Goal: Information Seeking & Learning: Learn about a topic

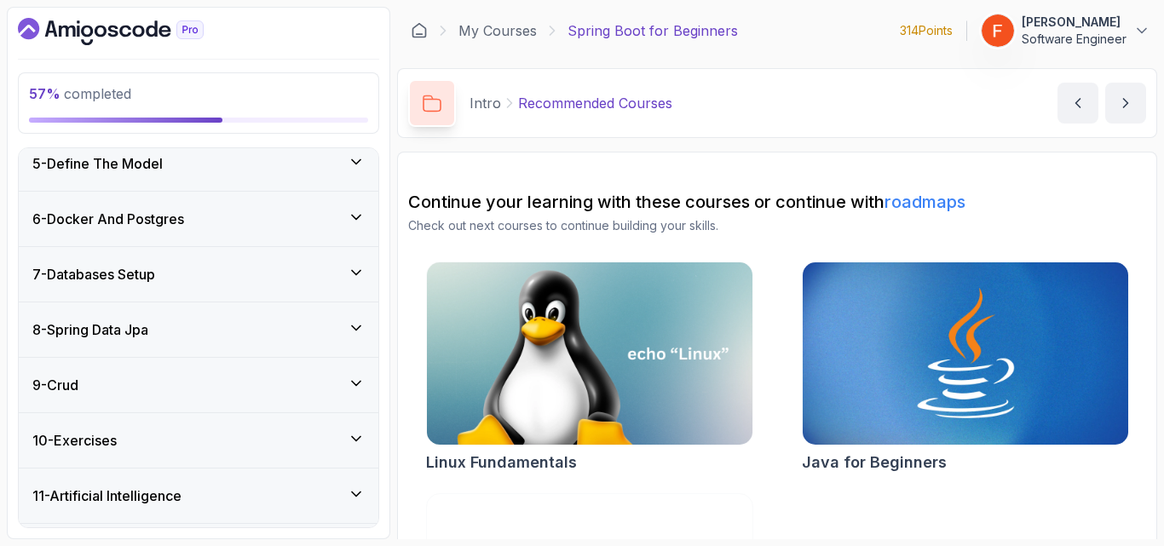
scroll to position [395, 0]
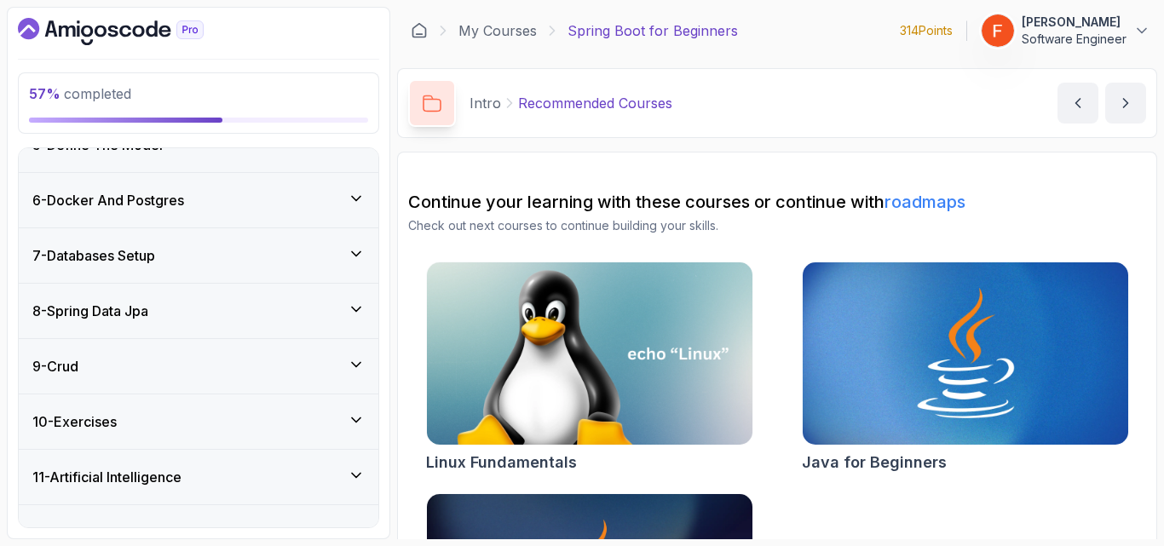
click at [329, 367] on div "9 - Crud" at bounding box center [198, 366] width 332 height 20
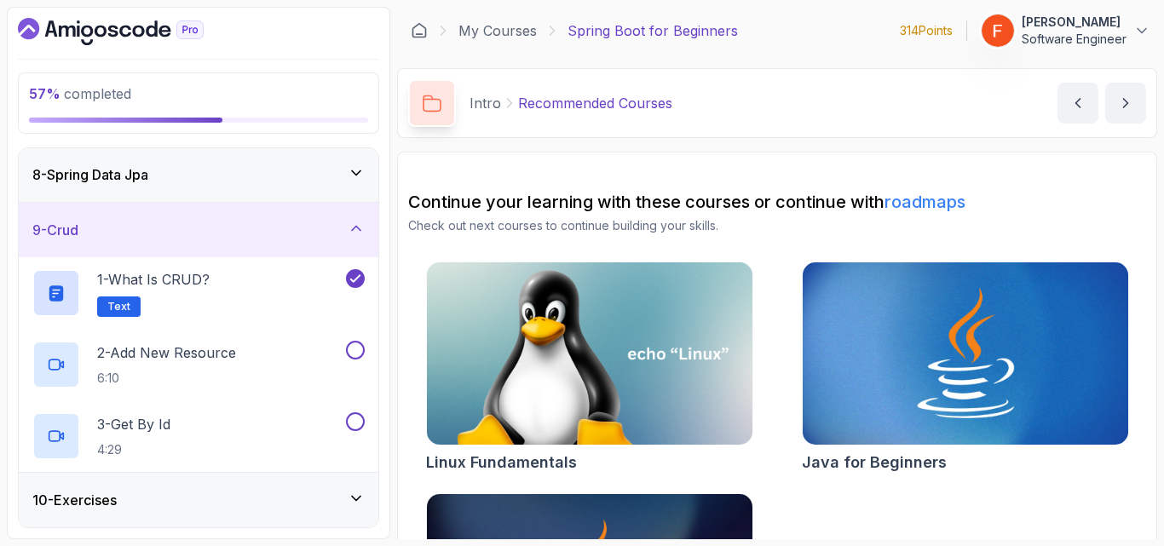
scroll to position [391, 0]
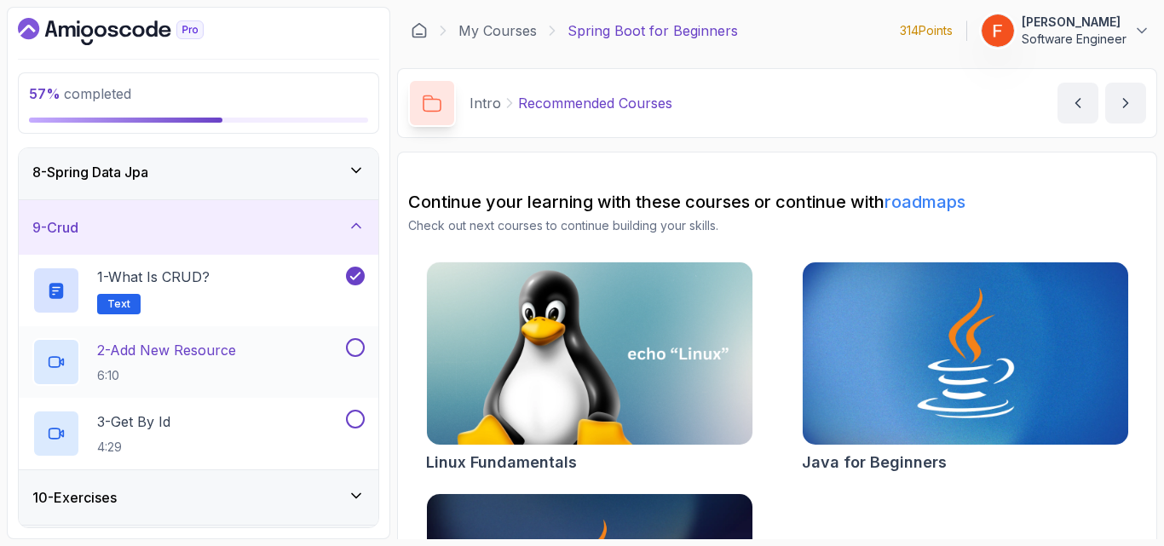
click at [281, 367] on div "2 - Add New Resource 6:10" at bounding box center [187, 362] width 310 height 48
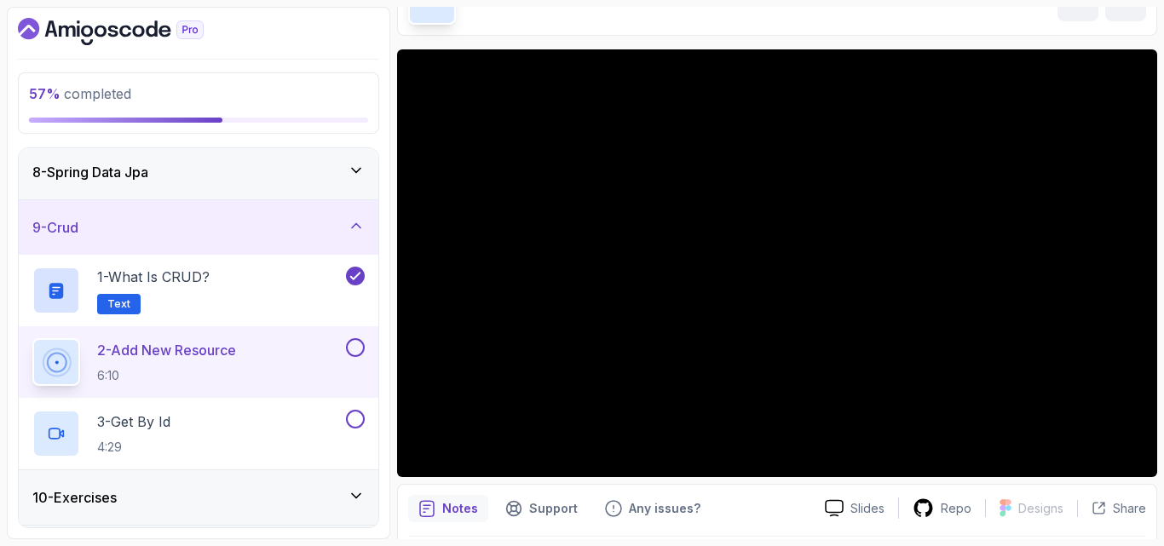
scroll to position [104, 0]
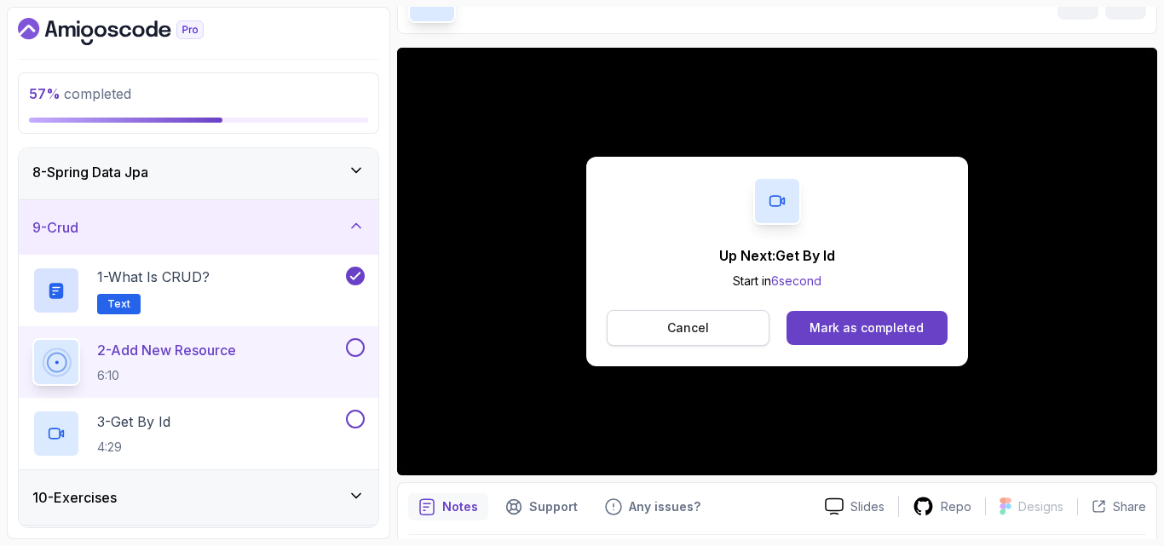
click at [718, 325] on button "Cancel" at bounding box center [688, 328] width 163 height 36
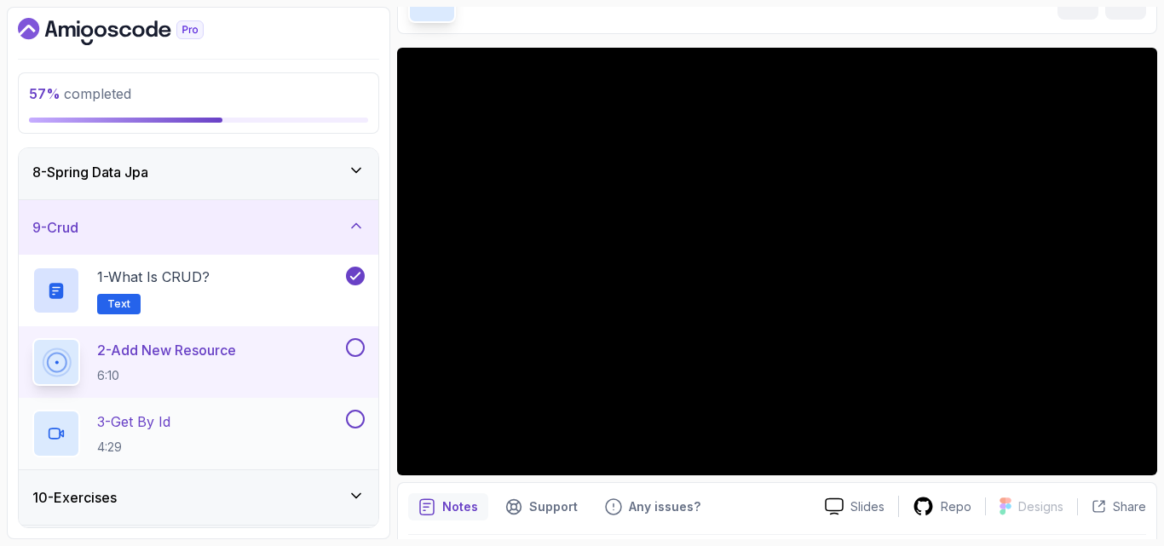
click at [210, 461] on div "3 - Get By Id 4:29" at bounding box center [199, 434] width 360 height 72
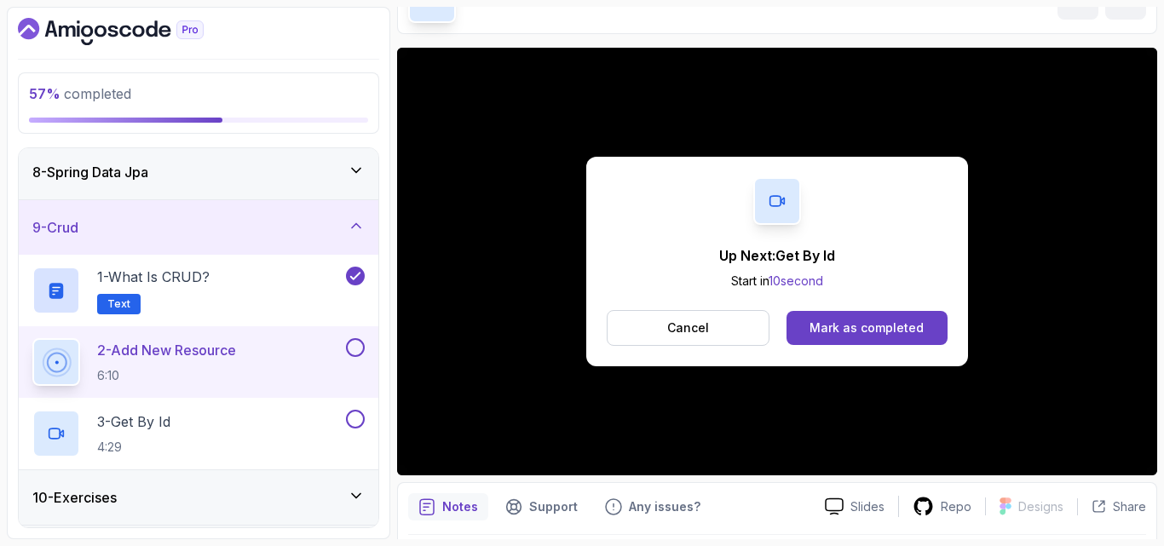
click at [360, 345] on button at bounding box center [355, 347] width 19 height 19
click at [850, 323] on div "Mark as completed" at bounding box center [867, 328] width 114 height 17
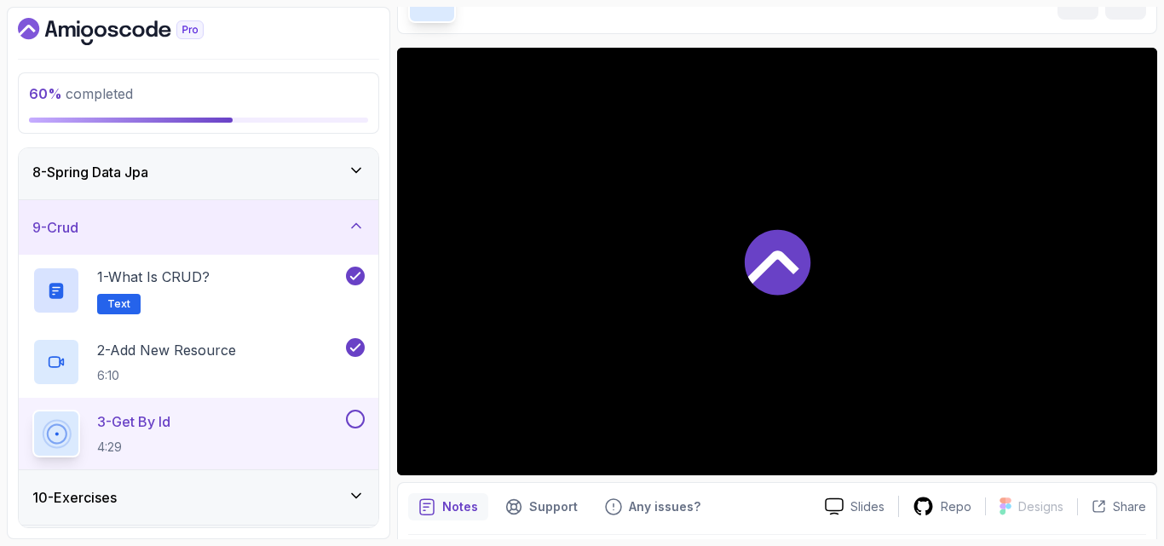
click at [441, 403] on div at bounding box center [777, 262] width 760 height 428
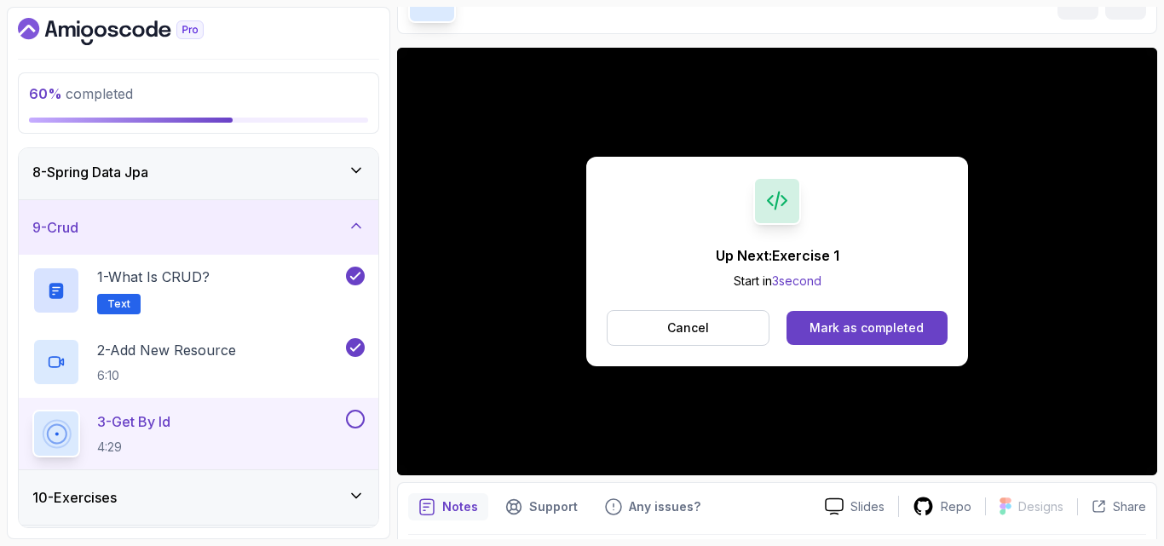
scroll to position [499, 0]
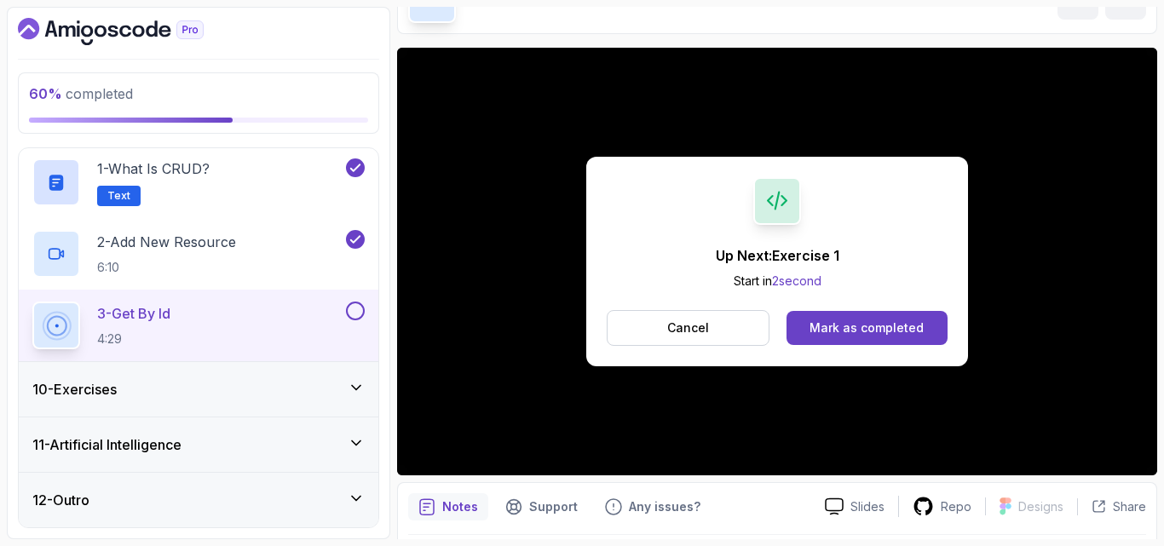
click at [245, 424] on div "11 - Artificial Intelligence" at bounding box center [199, 445] width 360 height 55
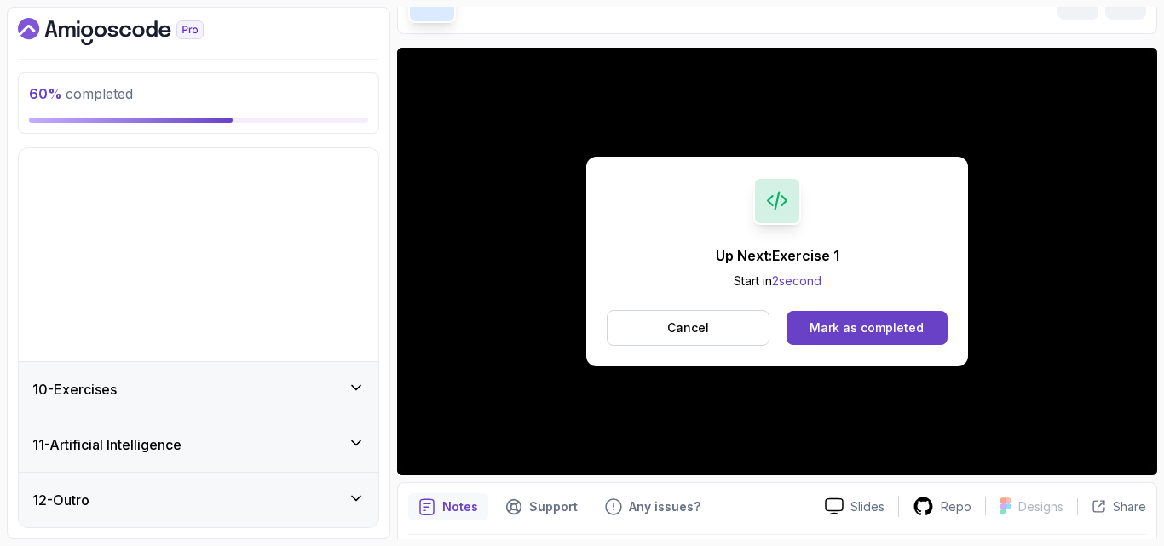
scroll to position [285, 0]
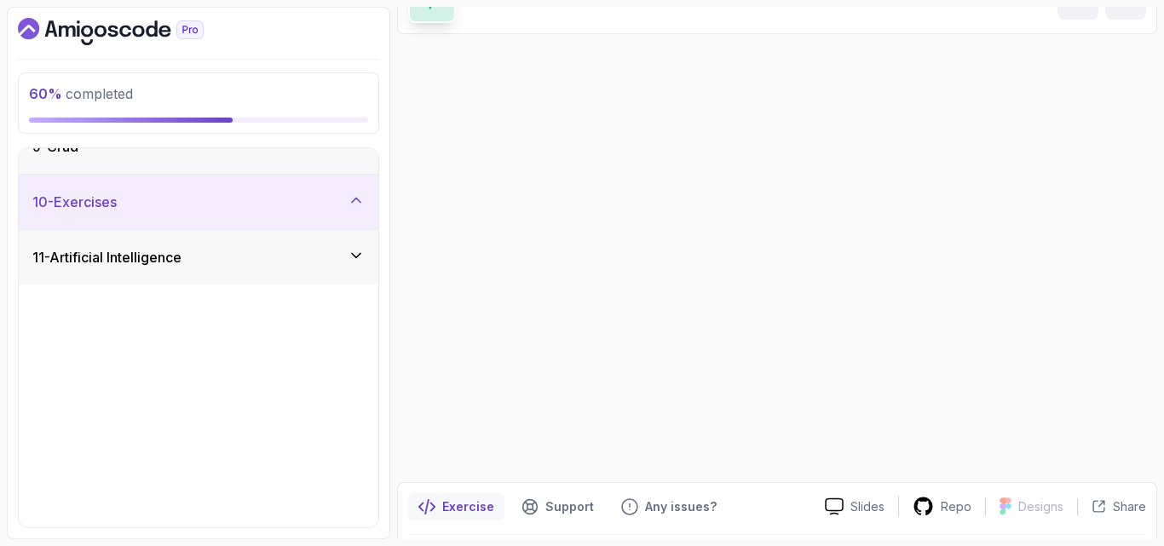
scroll to position [103, 0]
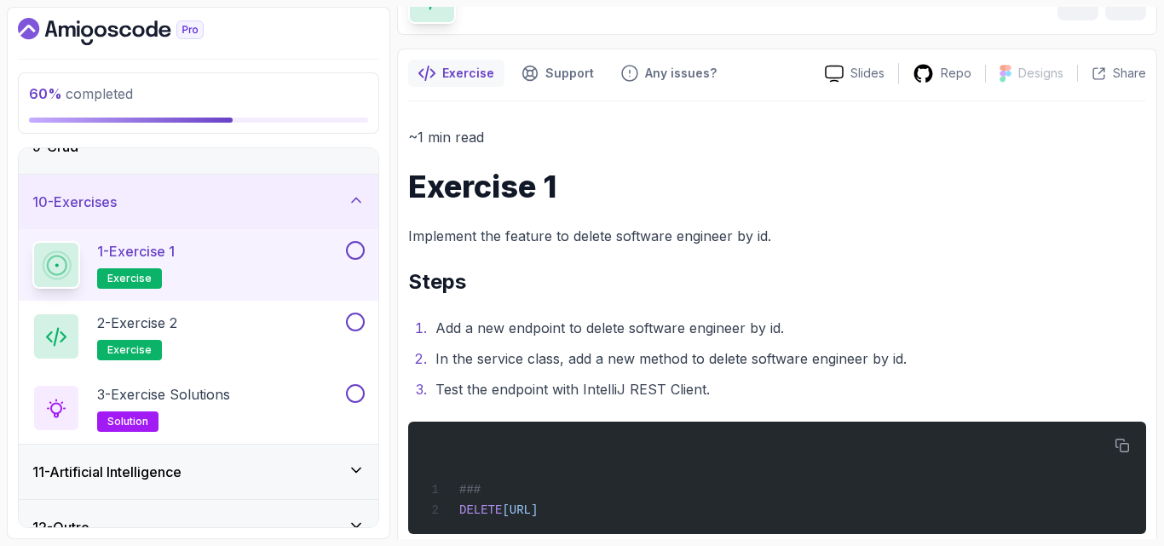
click at [527, 360] on li "In the service class, add a new method to delete software engineer by id." at bounding box center [788, 359] width 716 height 24
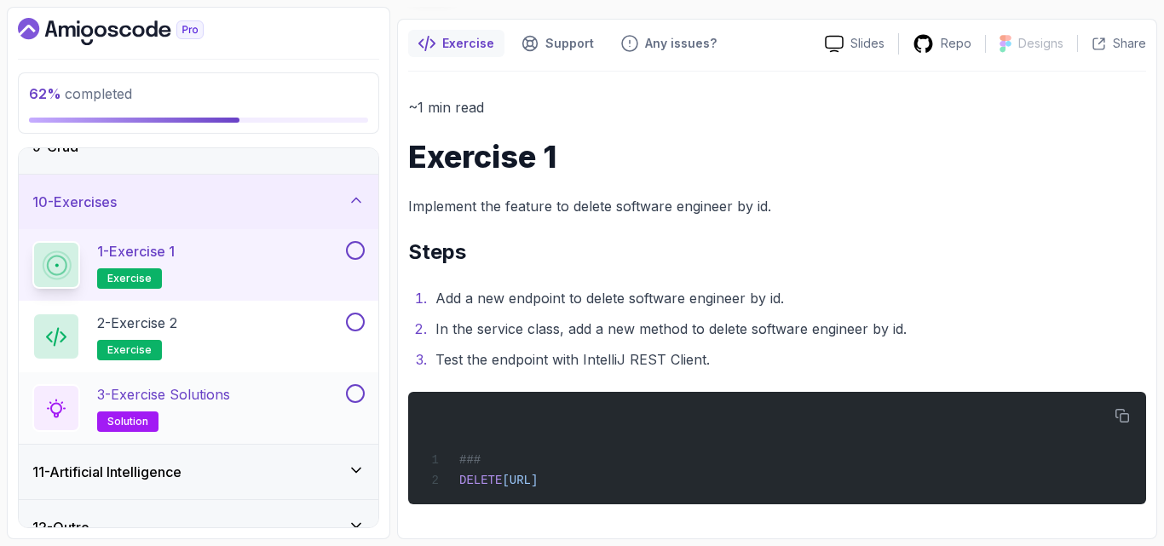
scroll to position [499, 0]
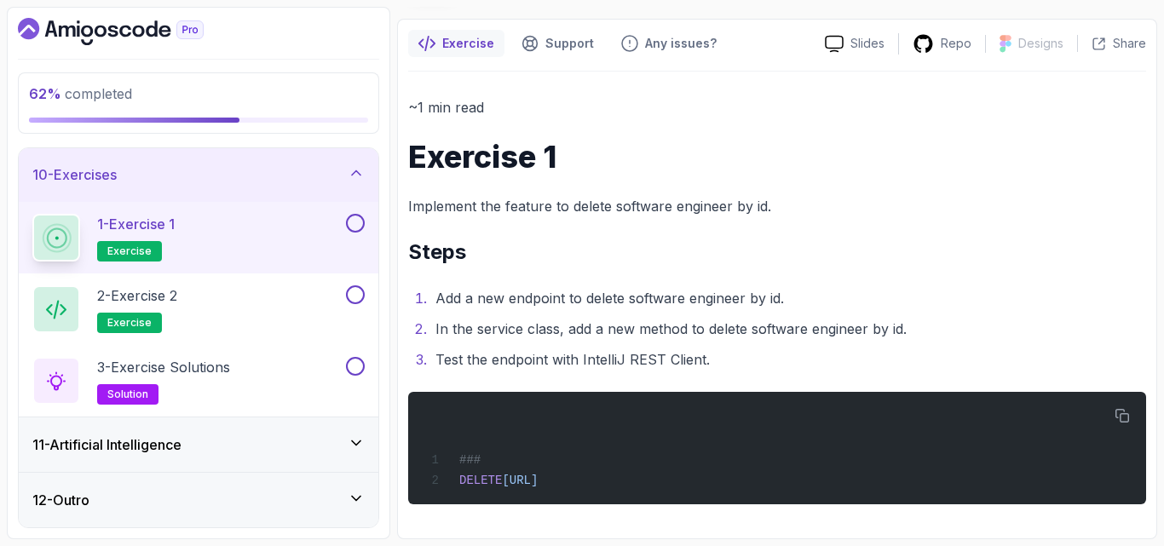
click at [270, 461] on div "11 - Artificial Intelligence" at bounding box center [199, 445] width 360 height 55
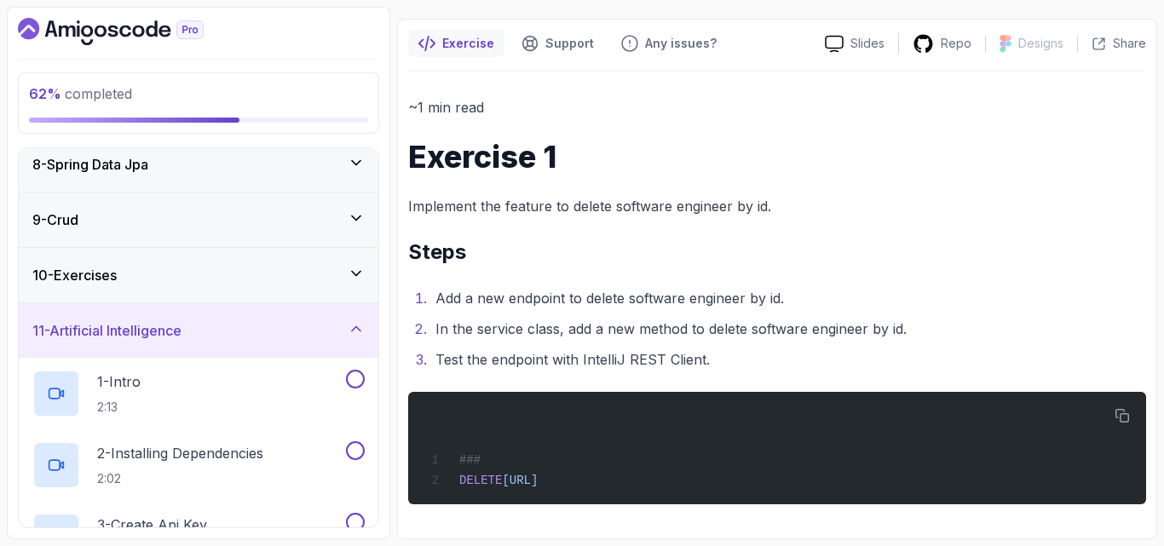
scroll to position [395, 0]
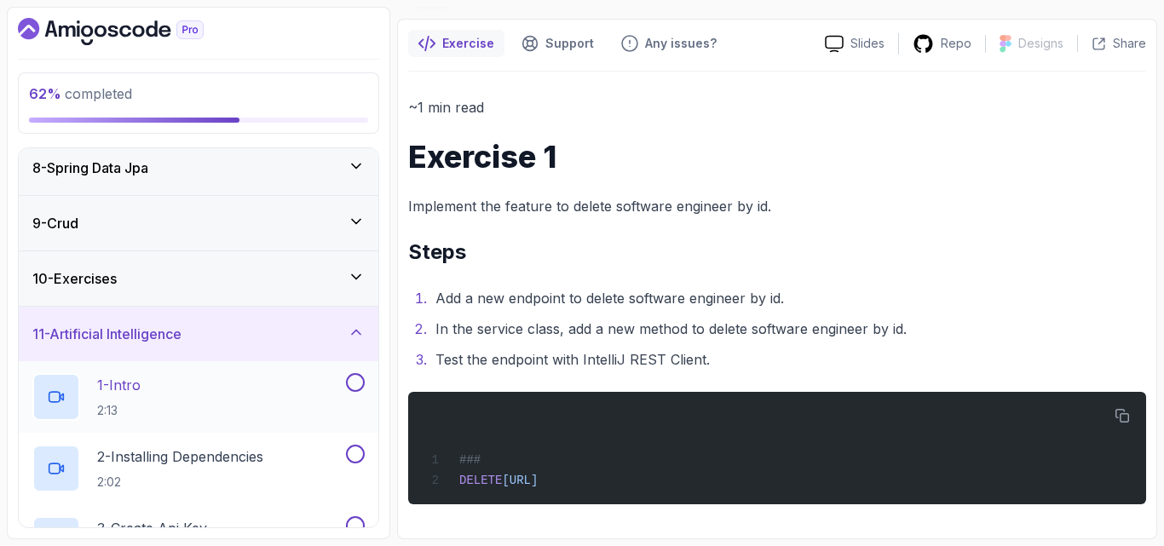
click at [222, 414] on div "1 - Intro 2:13" at bounding box center [187, 397] width 310 height 48
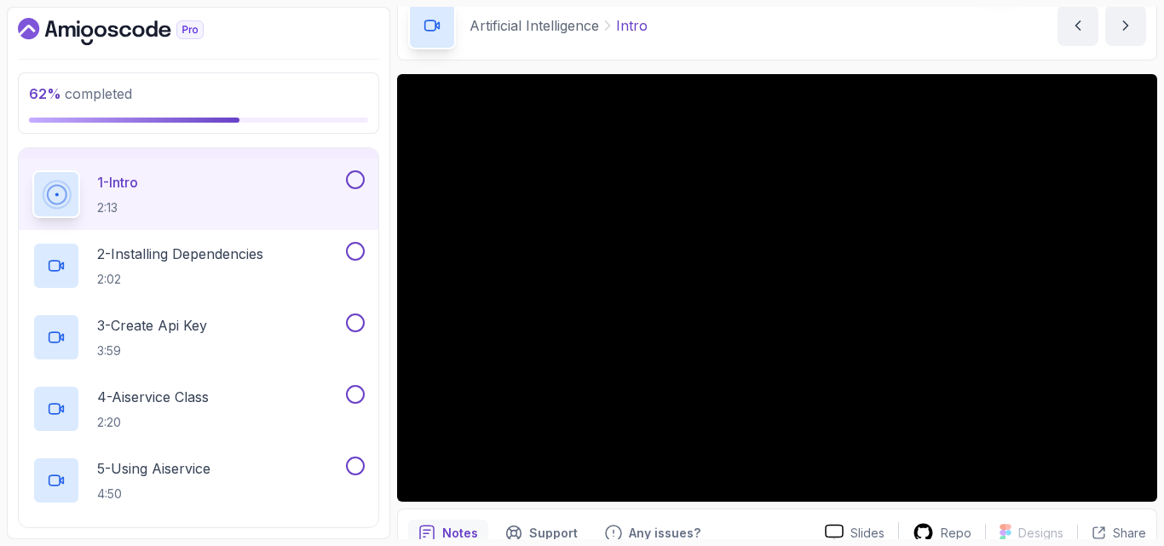
scroll to position [78, 0]
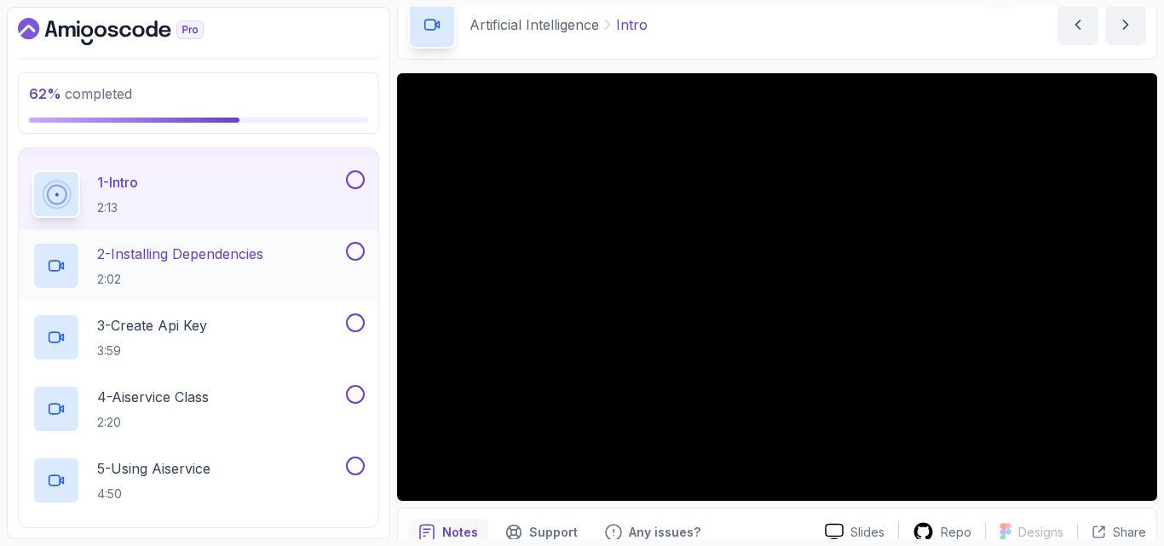
click at [254, 276] on p "2:02" at bounding box center [180, 279] width 166 height 17
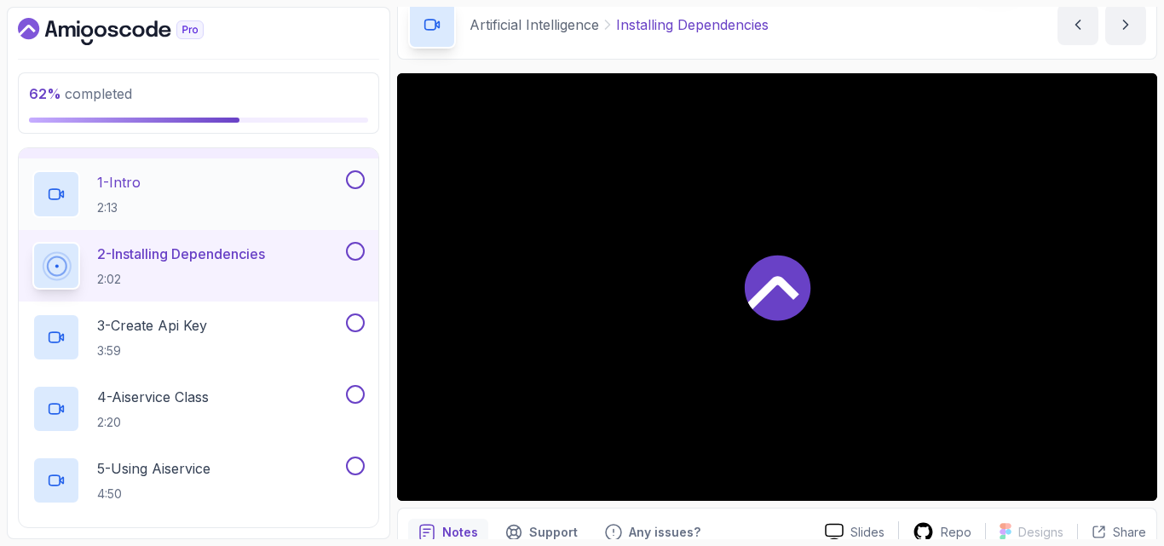
click at [352, 181] on button at bounding box center [355, 179] width 19 height 19
